Goal: Transaction & Acquisition: Purchase product/service

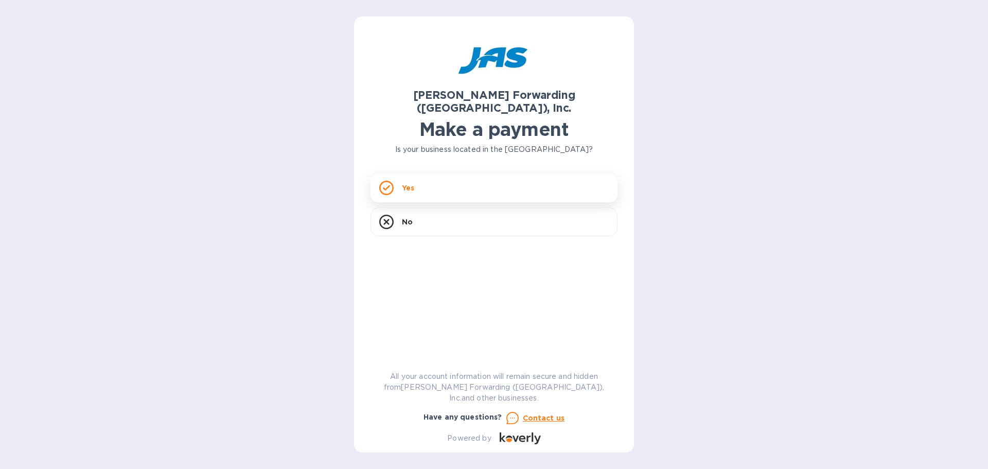
click at [419, 173] on div "Yes" at bounding box center [493, 187] width 247 height 29
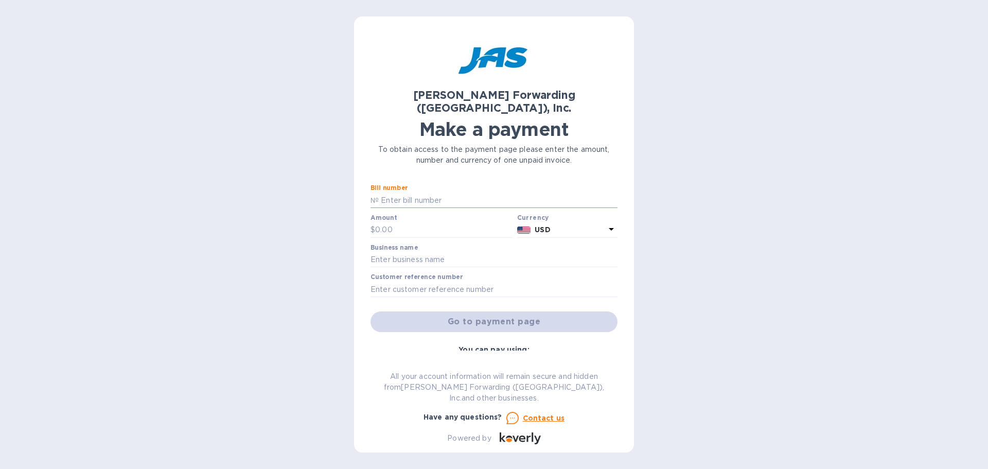
click at [415, 192] on input "text" at bounding box center [498, 199] width 239 height 15
type input "NYC503325914"
type input "20,769.77"
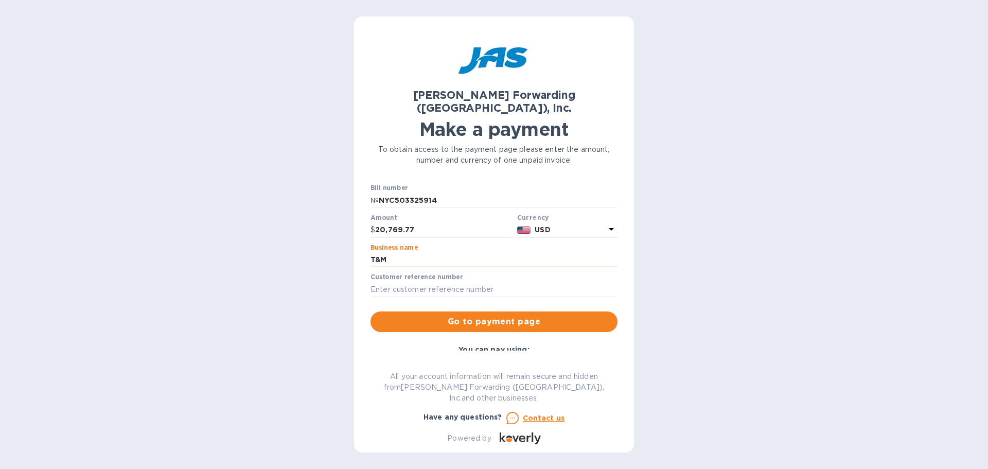
type input "T&M ELECTRONICS"
click at [405, 281] on input "text" at bounding box center [493, 288] width 247 height 15
type input "I"
type input "PO 1381"
click at [461, 315] on span "Go to payment page" at bounding box center [494, 321] width 230 height 12
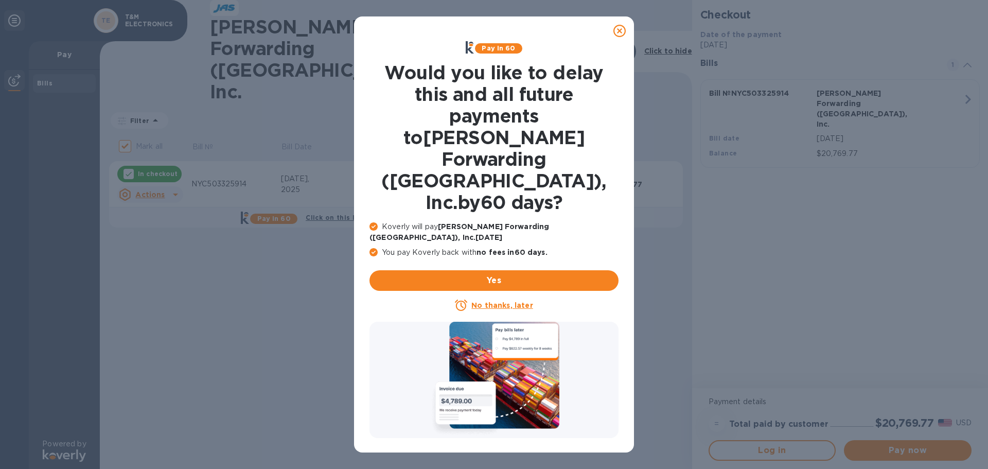
click at [617, 29] on icon at bounding box center [619, 31] width 12 height 12
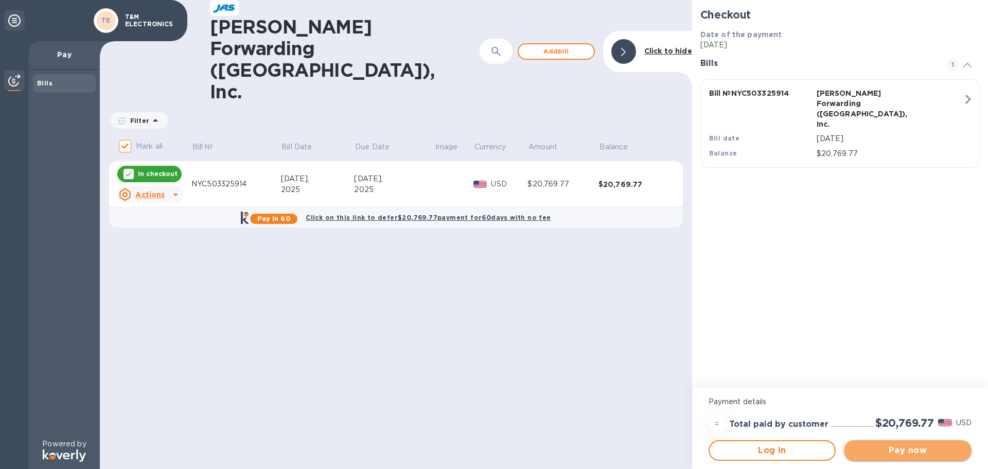
click at [903, 450] on span "Pay now" at bounding box center [907, 450] width 111 height 12
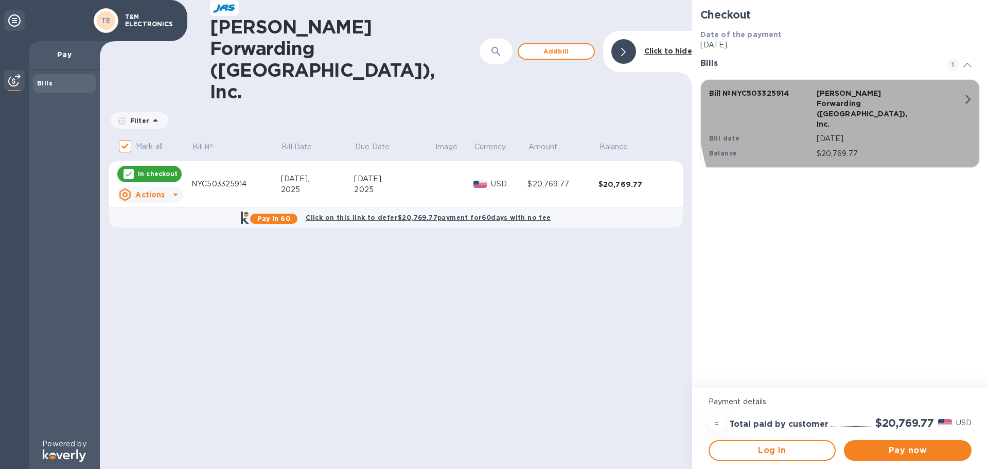
click at [963, 99] on icon "button" at bounding box center [967, 99] width 19 height 19
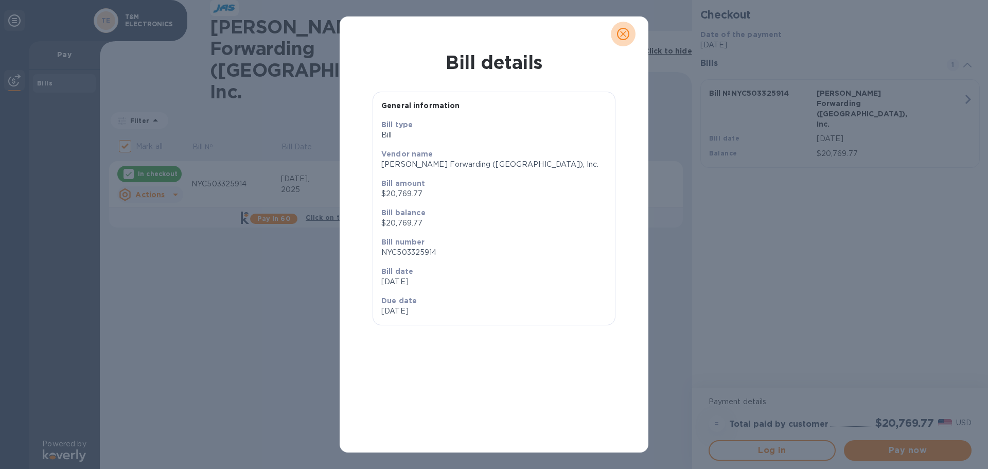
click at [620, 32] on icon "close" at bounding box center [623, 34] width 6 height 6
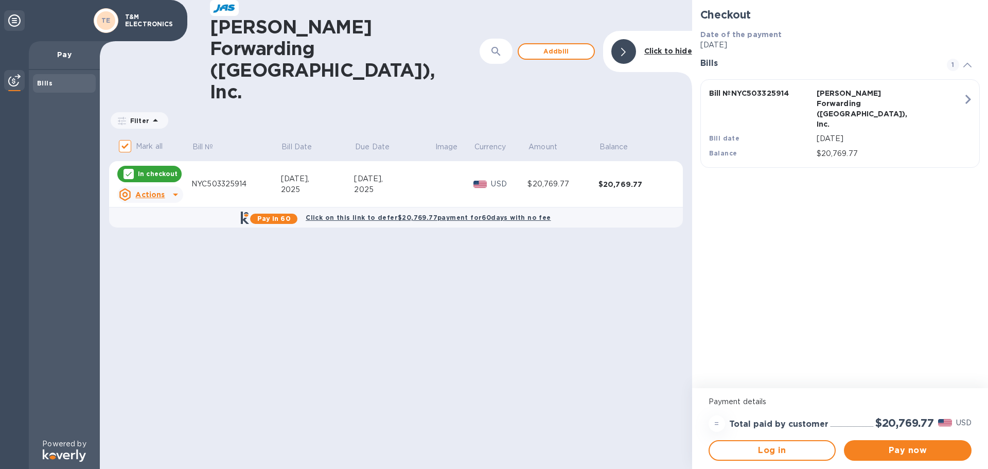
click at [169, 188] on icon at bounding box center [175, 194] width 12 height 12
click at [168, 137] on div at bounding box center [494, 234] width 988 height 469
click at [160, 190] on u "Actions" at bounding box center [149, 194] width 29 height 8
click at [163, 179] on b "Open bill" at bounding box center [163, 176] width 34 height 8
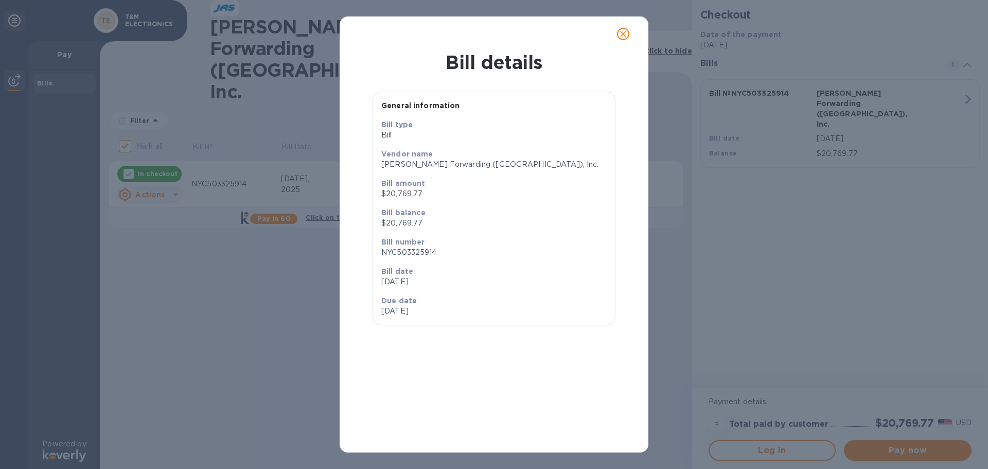
click at [625, 33] on icon "close" at bounding box center [623, 34] width 10 height 10
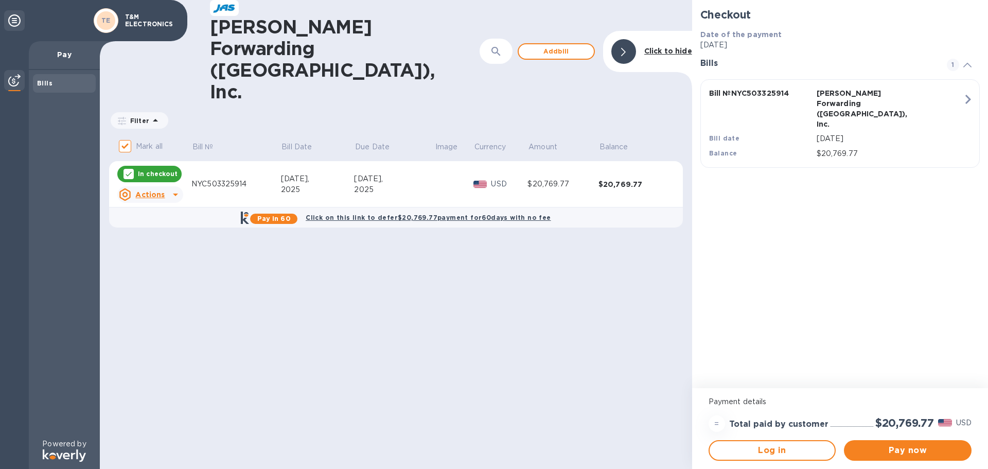
click at [128, 170] on icon at bounding box center [128, 174] width 8 height 8
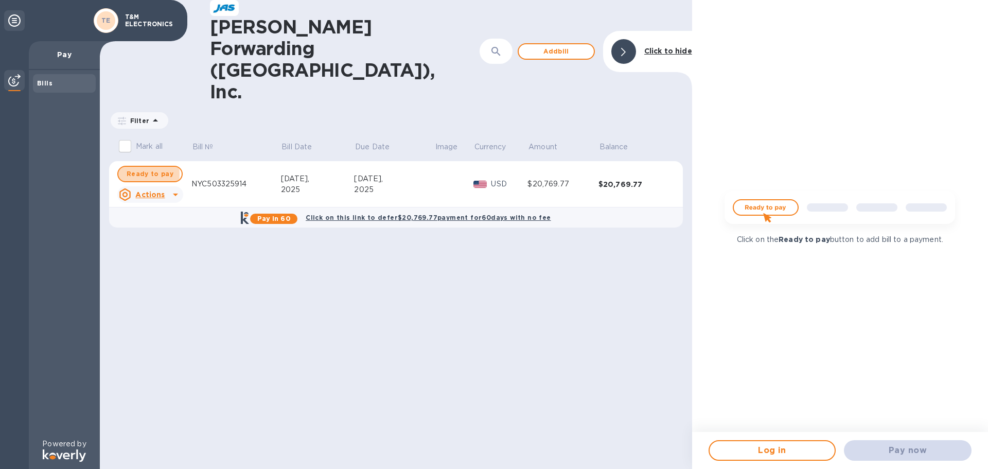
click at [128, 168] on span "Ready to pay" at bounding box center [150, 174] width 47 height 12
checkbox input "true"
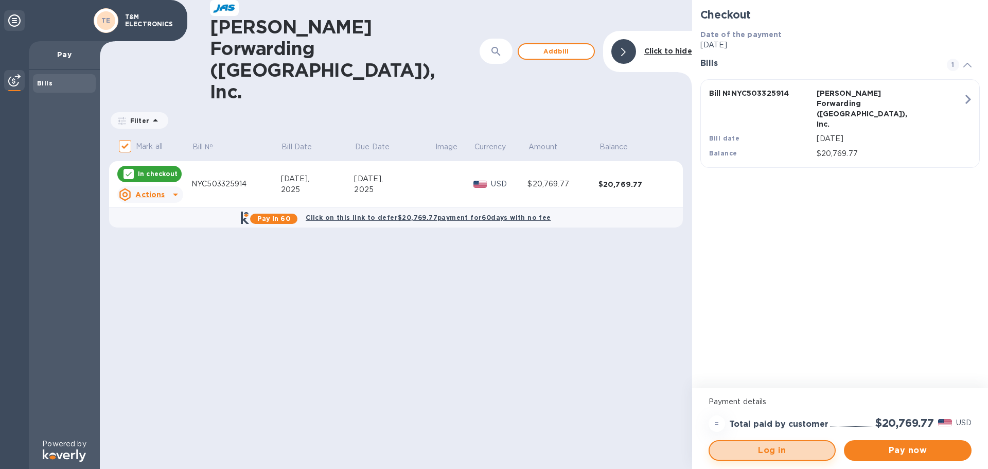
click at [786, 449] on span "Log in" at bounding box center [772, 450] width 109 height 12
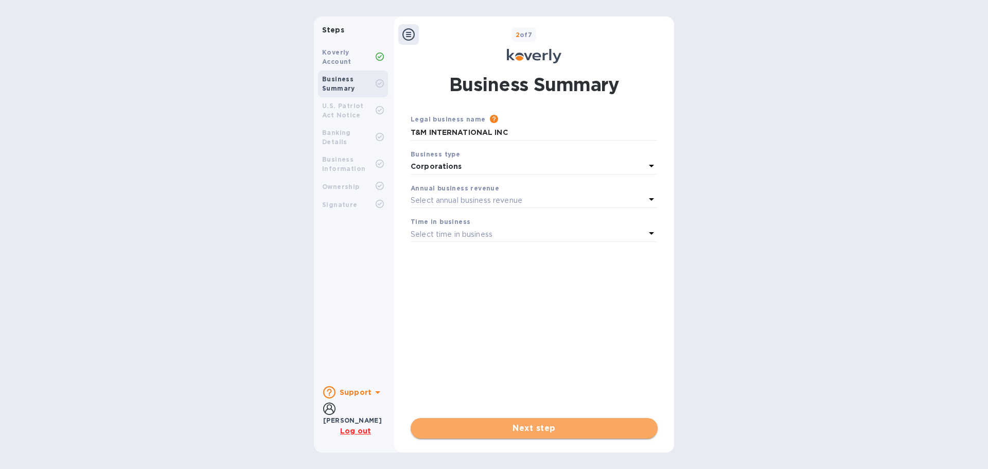
click at [563, 432] on span "Next step" at bounding box center [534, 428] width 230 height 12
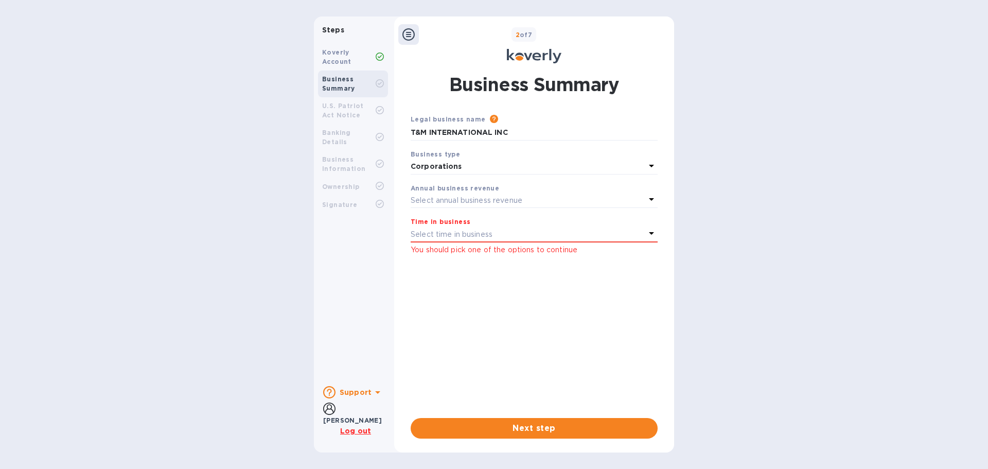
click at [448, 230] on p "Select time in business" at bounding box center [452, 234] width 82 height 11
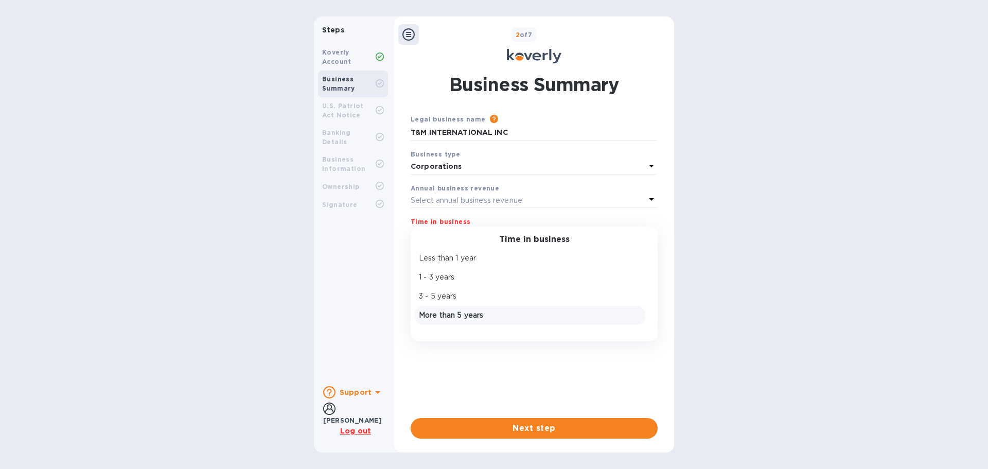
click at [448, 314] on p "More than 5 years" at bounding box center [530, 315] width 222 height 11
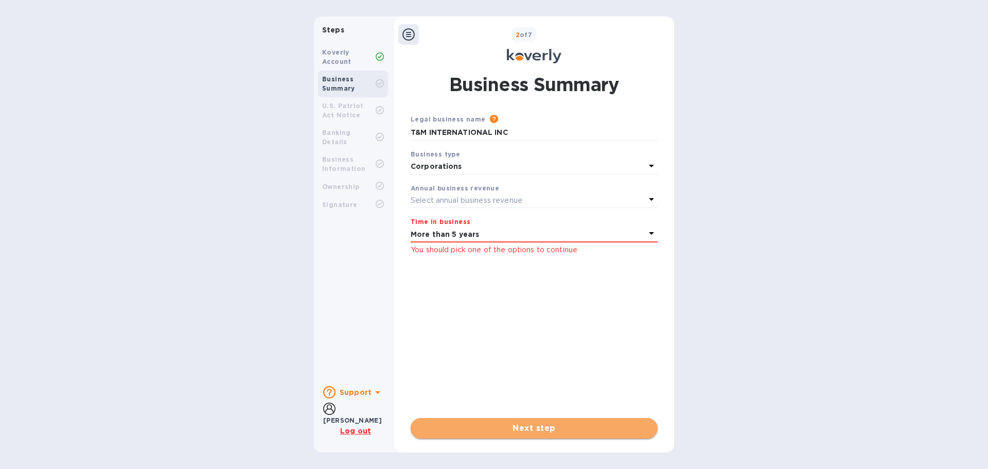
click at [567, 427] on span "Next step" at bounding box center [534, 428] width 230 height 12
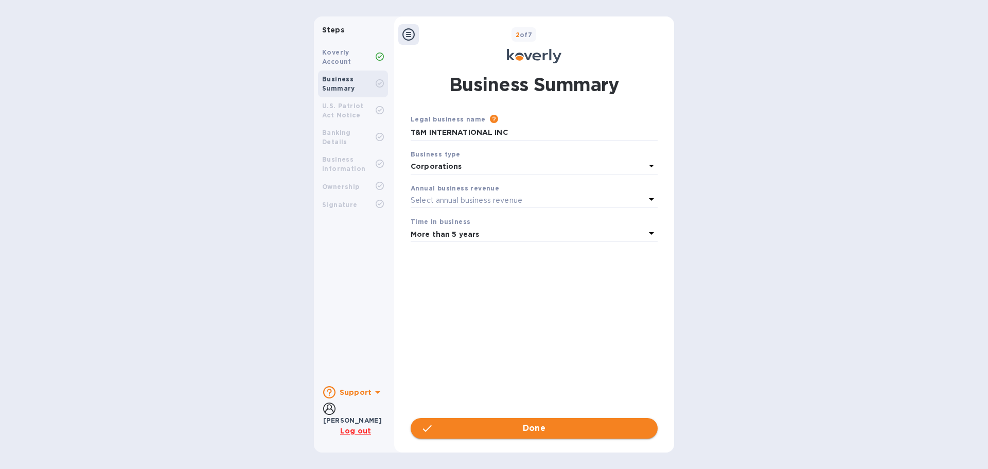
click at [523, 424] on span "Done" at bounding box center [534, 428] width 23 height 12
click at [518, 420] on button "Next step" at bounding box center [534, 428] width 247 height 21
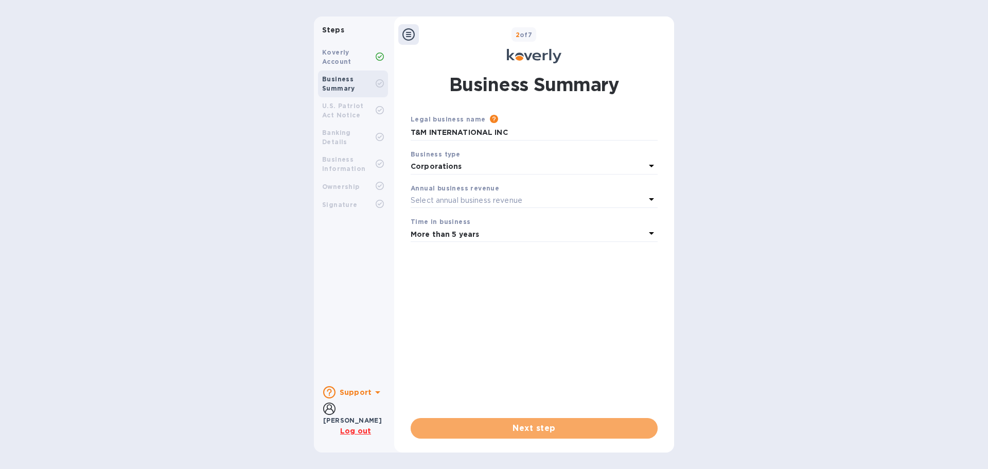
click at [518, 432] on span "Next step" at bounding box center [534, 428] width 230 height 12
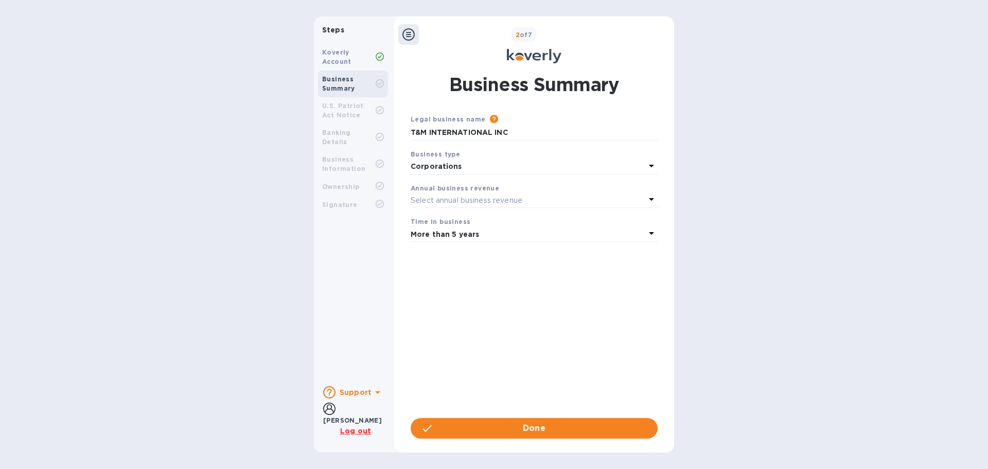
click at [484, 196] on p "Select annual business revenue" at bounding box center [467, 200] width 112 height 11
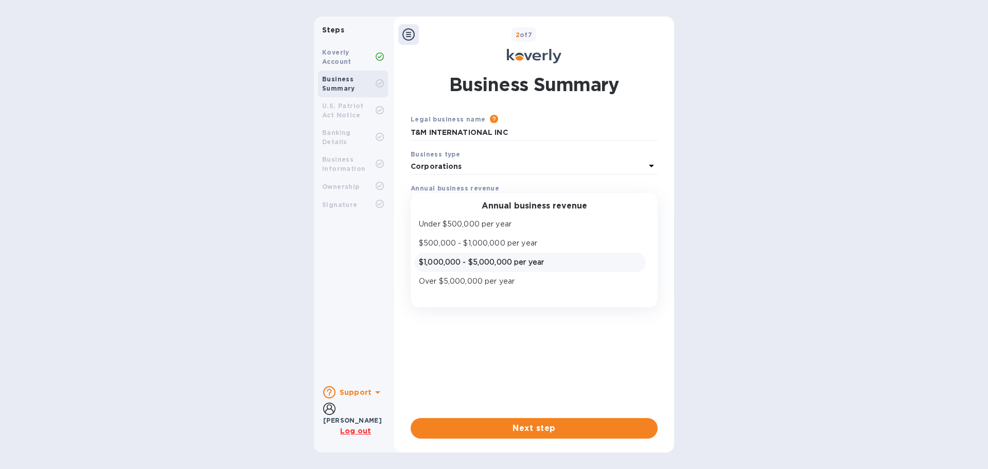
click at [488, 263] on p "$1,000,000 - $5,000,000 per year" at bounding box center [530, 262] width 222 height 11
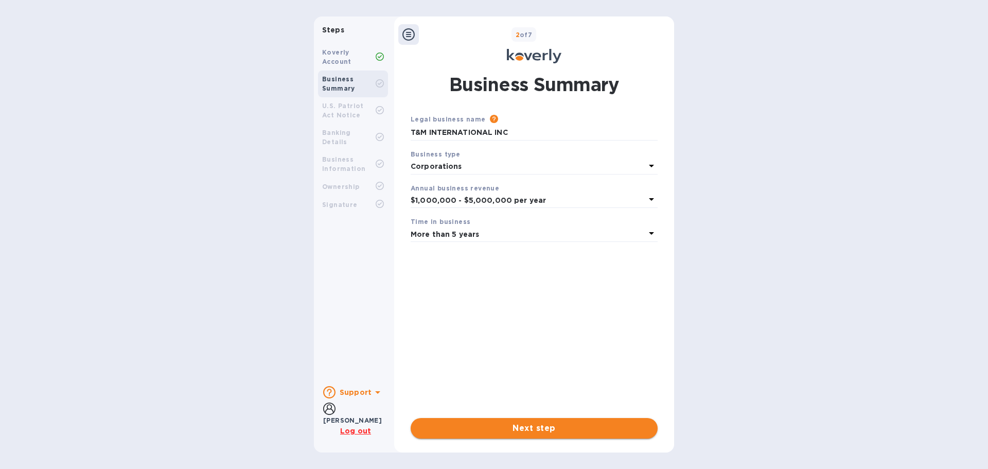
click at [548, 428] on span "Next step" at bounding box center [534, 428] width 230 height 12
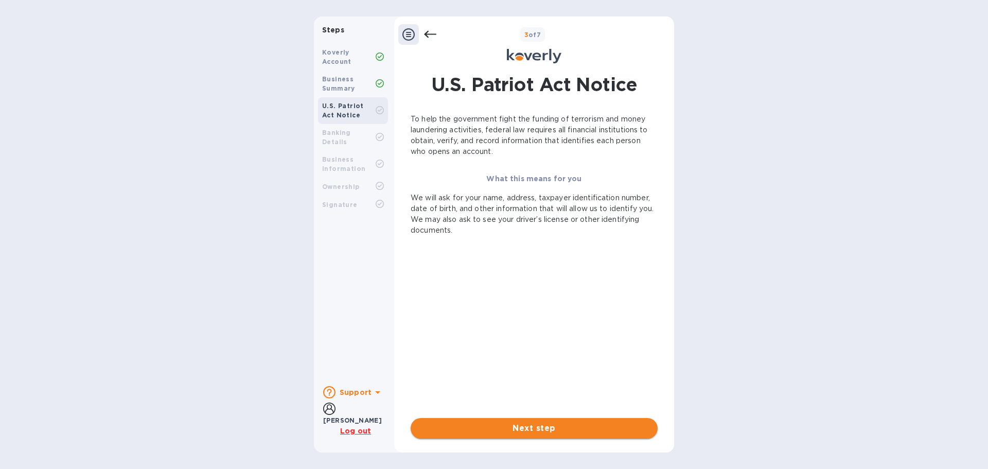
click at [545, 428] on span "Next step" at bounding box center [534, 428] width 230 height 12
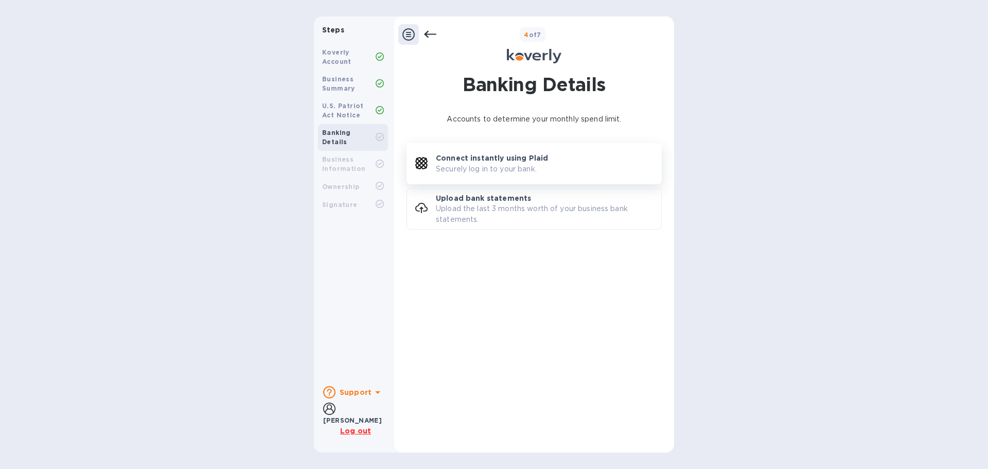
click at [489, 166] on p "Securely log in to your bank." at bounding box center [486, 169] width 101 height 11
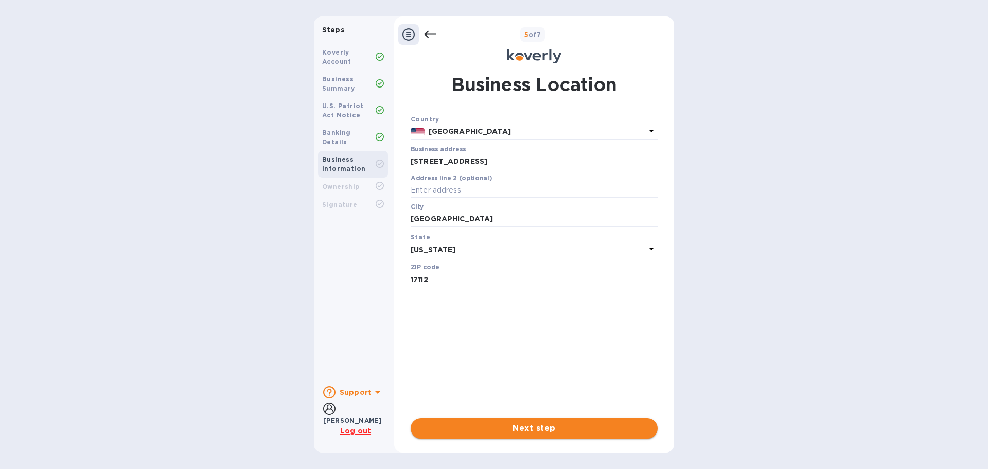
click at [589, 421] on button "Next step" at bounding box center [534, 428] width 247 height 21
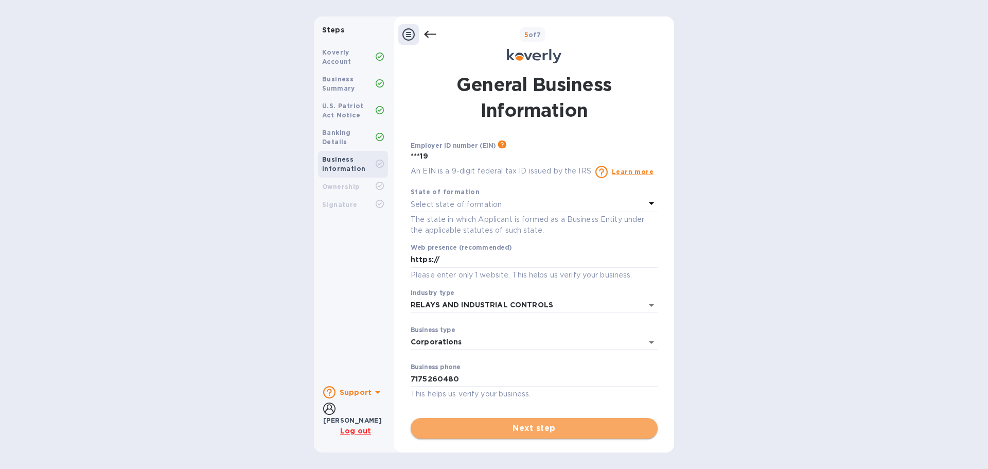
click at [532, 430] on span "Next step" at bounding box center [534, 428] width 230 height 12
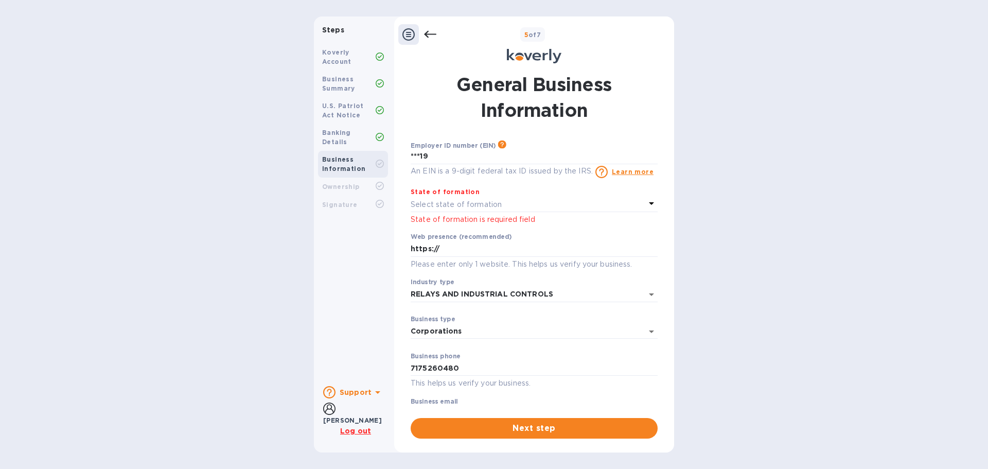
click at [466, 205] on p "Select state of formation" at bounding box center [456, 204] width 91 height 11
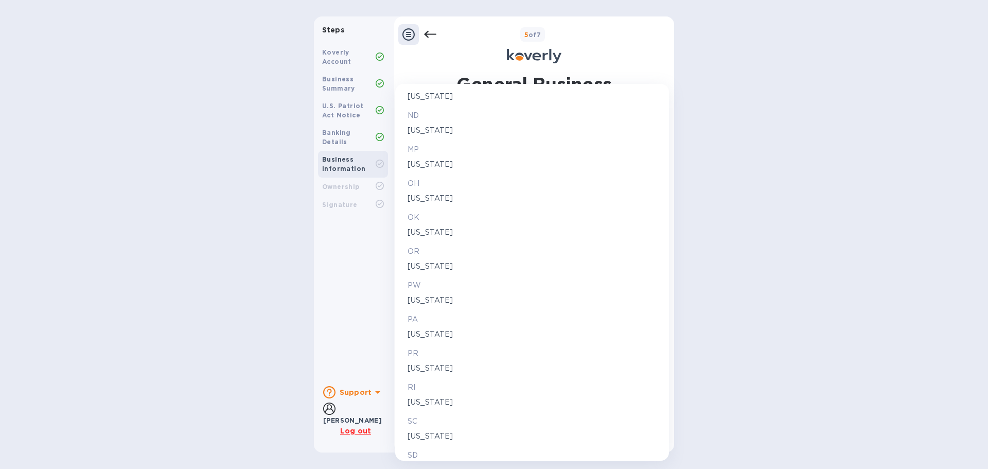
scroll to position [1338, 0]
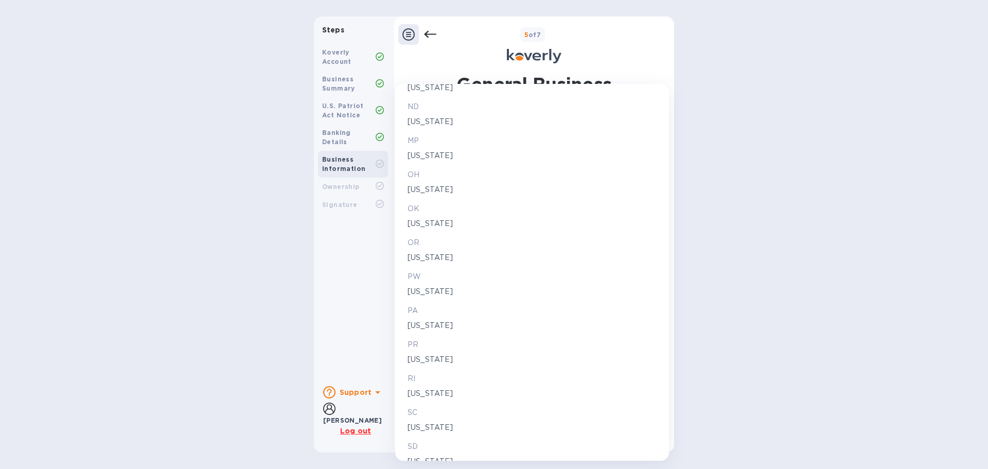
click at [423, 324] on p "Pennsylvania" at bounding box center [531, 325] width 249 height 11
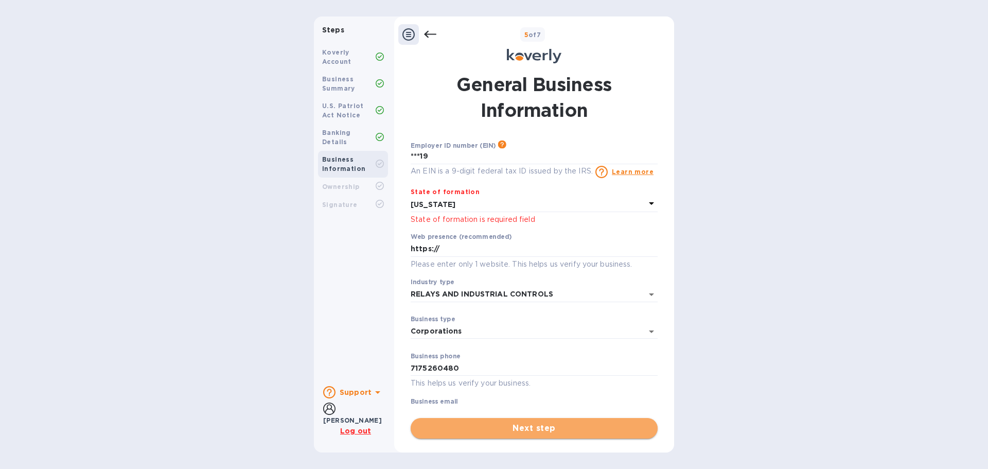
click at [540, 425] on span "Next step" at bounding box center [534, 428] width 230 height 12
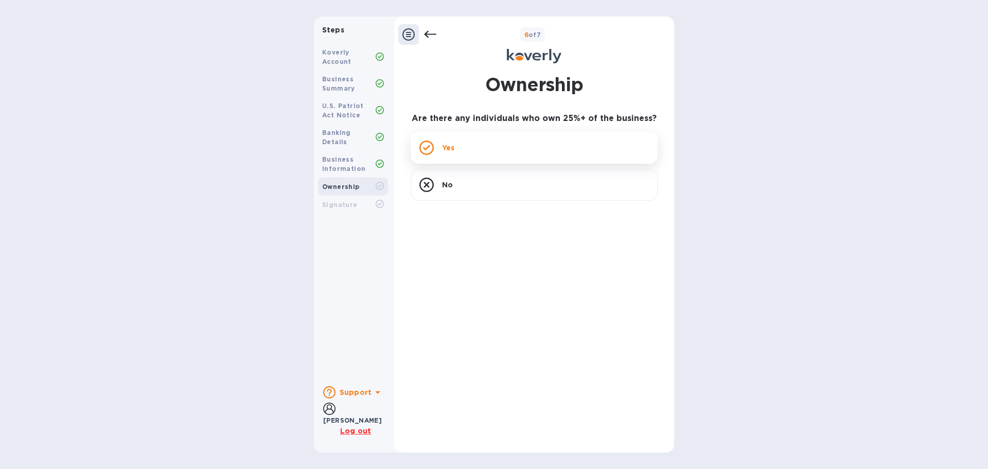
click at [477, 150] on div "Yes" at bounding box center [534, 148] width 247 height 32
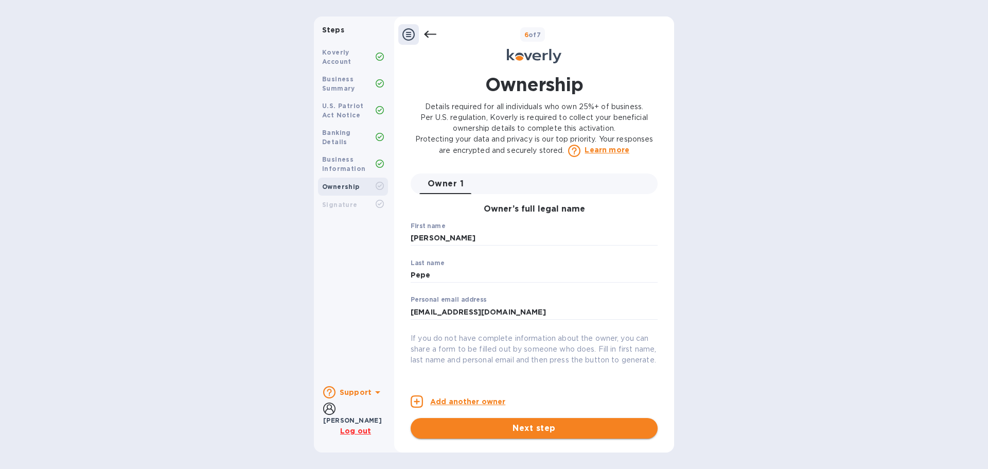
click at [566, 427] on span "Next step" at bounding box center [534, 428] width 230 height 12
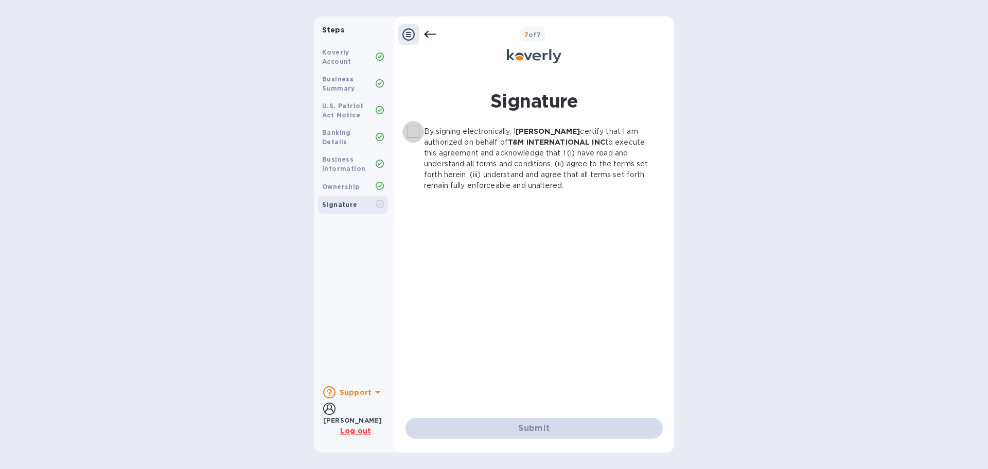
click at [417, 131] on input "By signing electronically, I Jodi Robinson certify that I am authorized on beha…" at bounding box center [413, 132] width 22 height 22
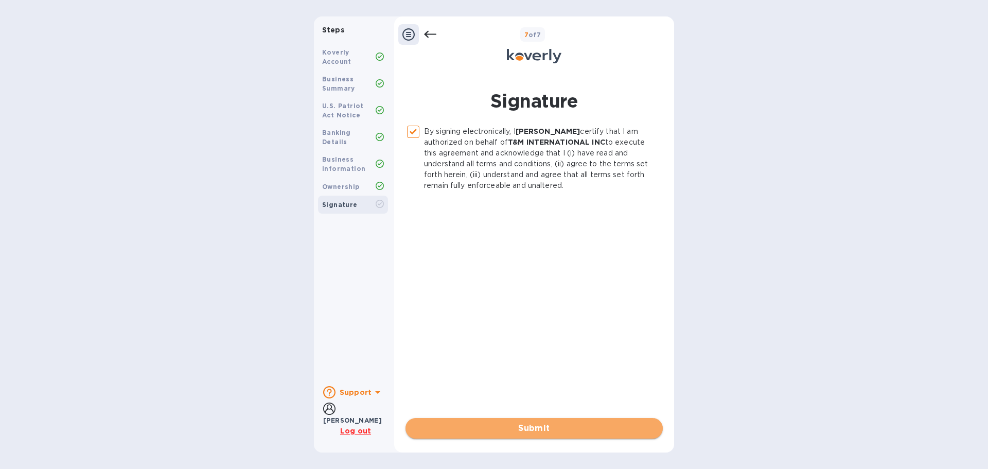
click at [539, 433] on span "Submit" at bounding box center [534, 428] width 241 height 12
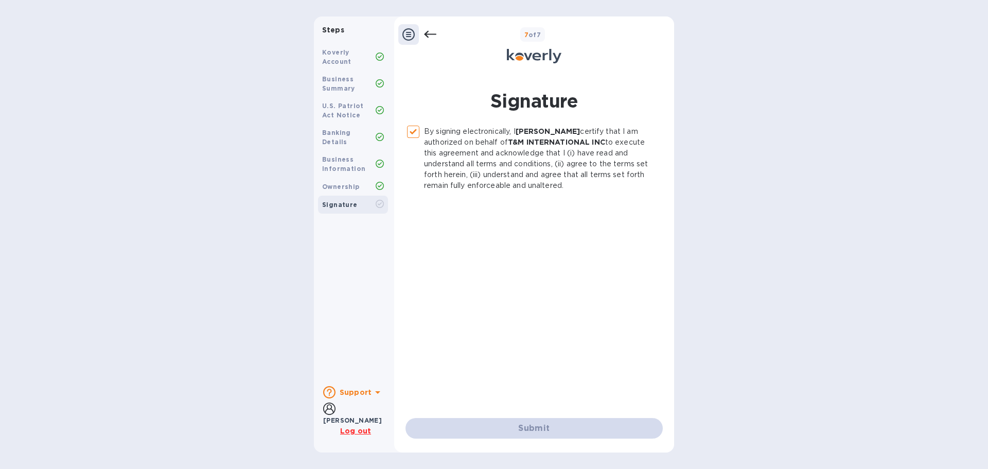
checkbox input "false"
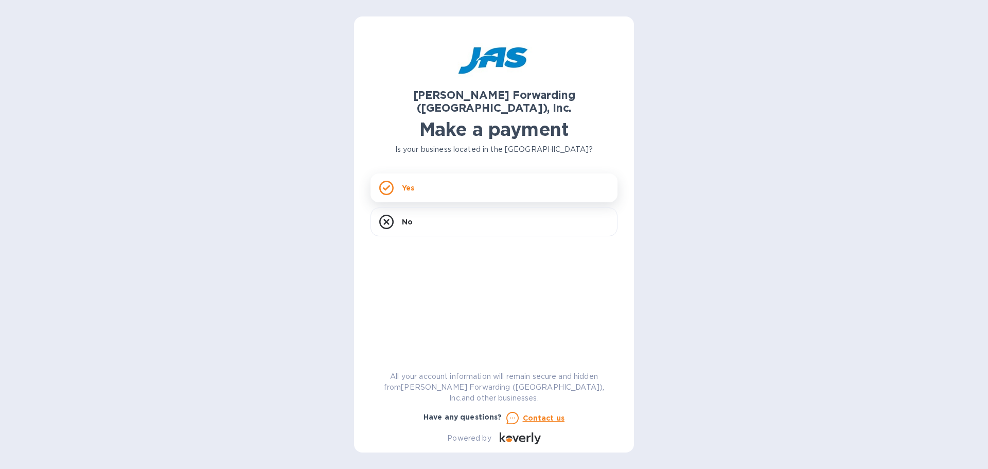
click at [436, 175] on div "Yes" at bounding box center [493, 187] width 247 height 29
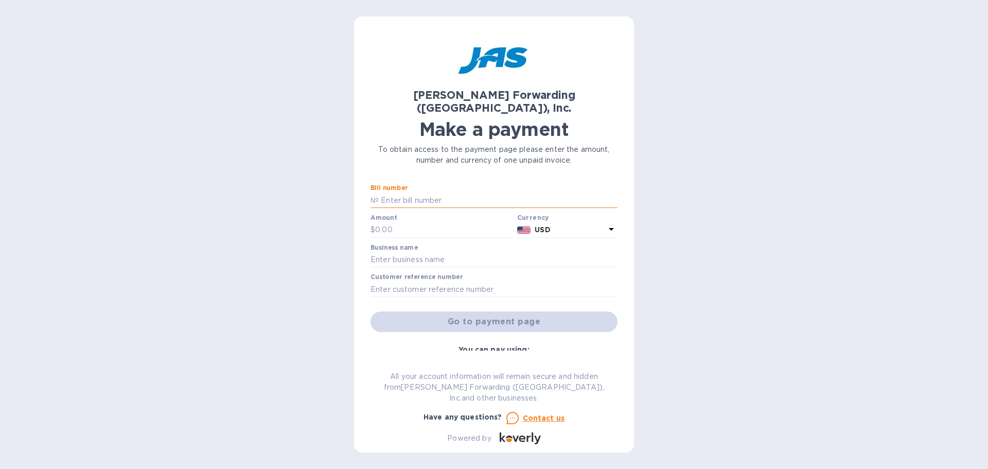
click at [389, 192] on input "text" at bounding box center [498, 199] width 239 height 15
type input "NYC503325914"
click at [412, 222] on input "text" at bounding box center [444, 229] width 138 height 15
type input "20,769.77"
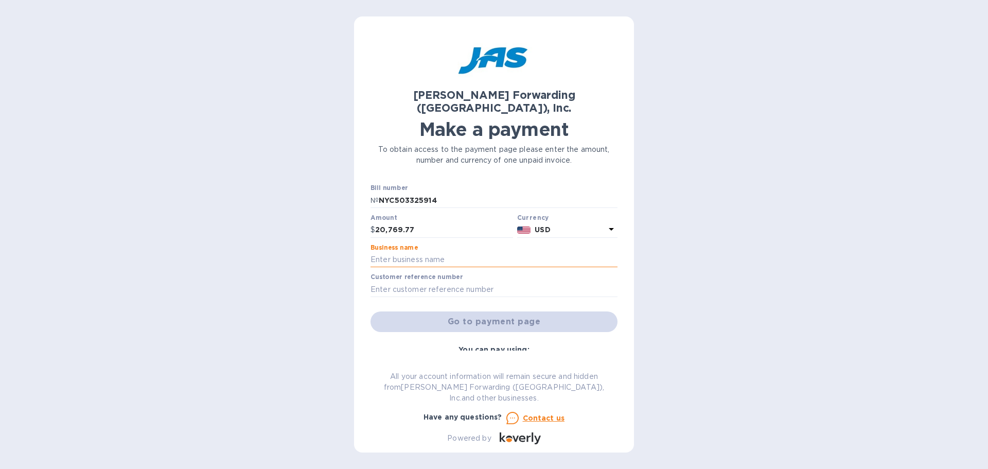
click at [409, 252] on input "text" at bounding box center [493, 259] width 247 height 15
type input "T&M ELECTRONICS"
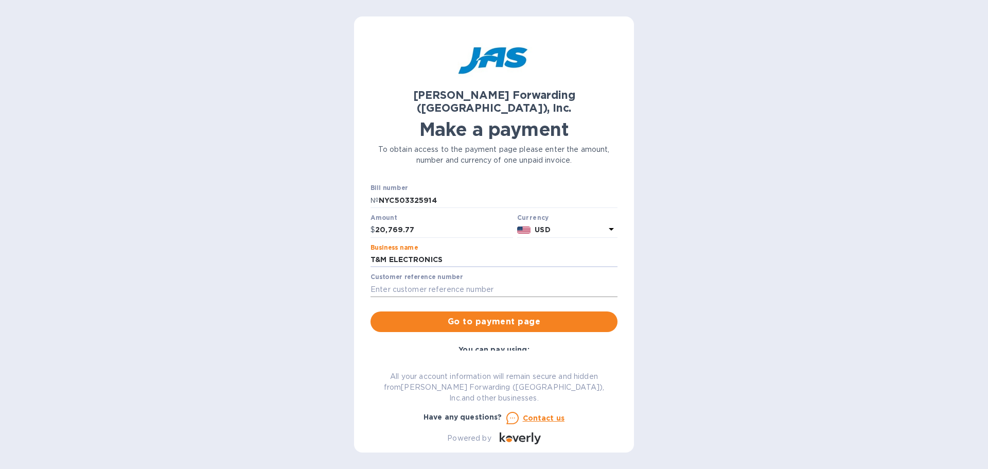
click at [416, 281] on input "text" at bounding box center [493, 288] width 247 height 15
type input "PO 1381"
click at [477, 315] on span "Go to payment page" at bounding box center [494, 321] width 230 height 12
